Goal: Unclear: Browse casually

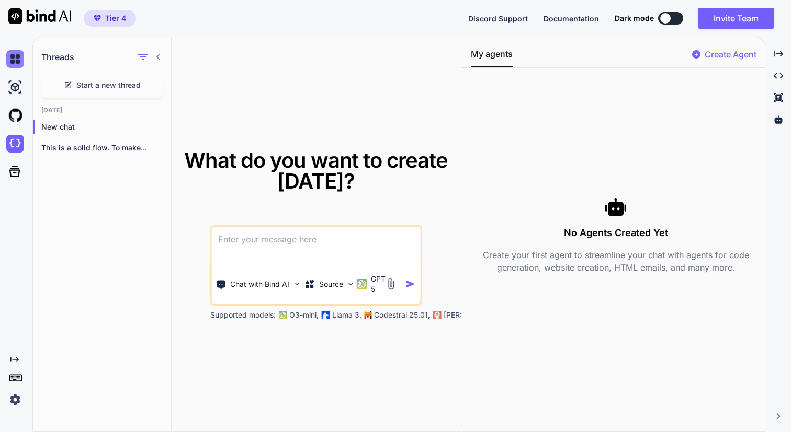
click at [18, 59] on img at bounding box center [15, 59] width 18 height 18
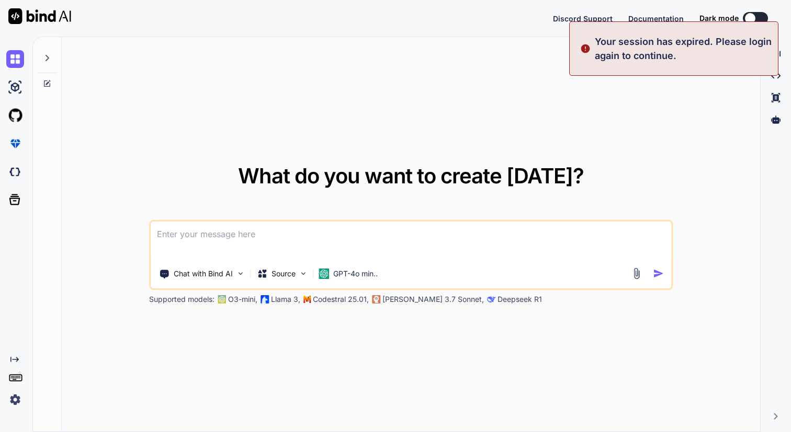
type textarea "x"
